Goal: Information Seeking & Learning: Find specific page/section

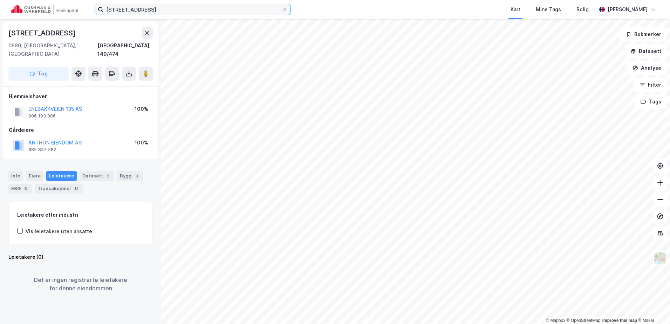
click at [163, 10] on input "[STREET_ADDRESS]" at bounding box center [192, 9] width 179 height 11
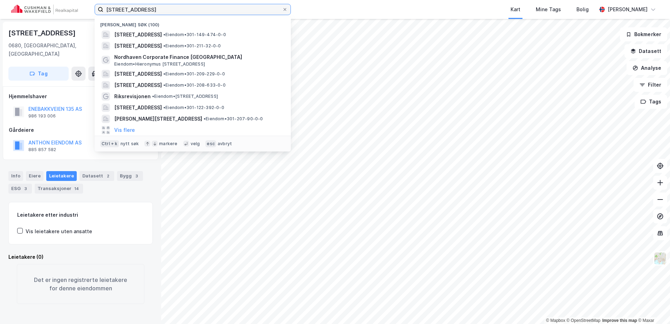
click at [163, 10] on input "[STREET_ADDRESS]" at bounding box center [192, 9] width 179 height 11
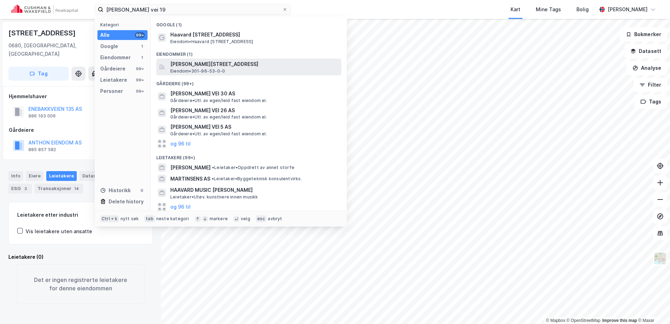
click at [222, 64] on span "[PERSON_NAME][STREET_ADDRESS]" at bounding box center [254, 64] width 168 height 8
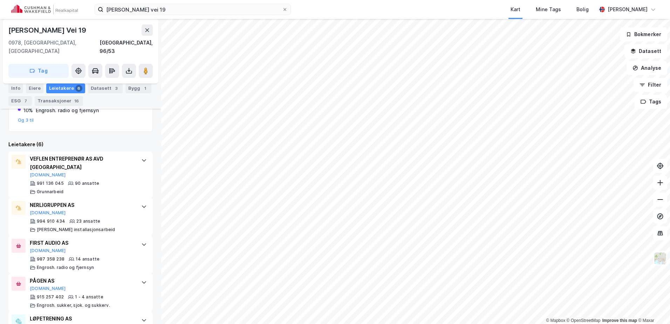
scroll to position [118, 0]
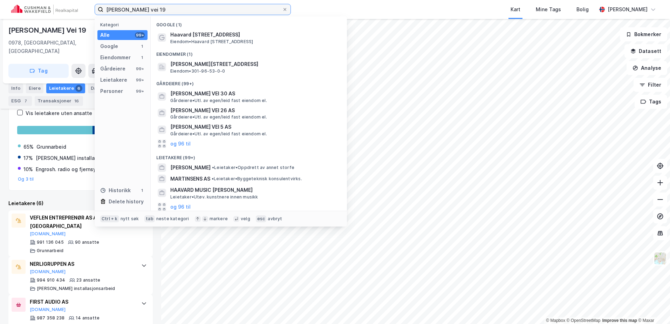
drag, startPoint x: 177, startPoint y: 8, endPoint x: 47, endPoint y: 5, distance: 130.5
click at [49, 7] on div "[PERSON_NAME] vei 19 Kategori Alle 99+ Google 1 Eiendommer 1 Gårdeiere 99+ Leie…" at bounding box center [335, 9] width 670 height 19
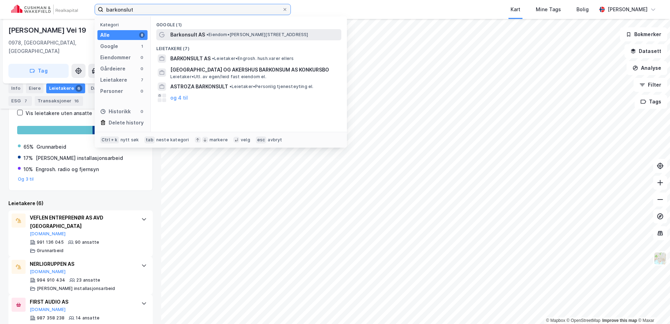
type input "barkonslut"
click at [209, 35] on span "•" at bounding box center [207, 34] width 2 height 5
